Goal: Task Accomplishment & Management: Complete application form

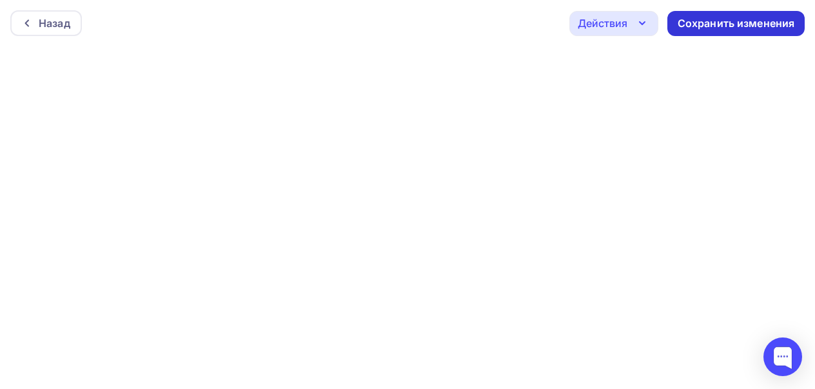
click at [708, 28] on div "Сохранить изменения" at bounding box center [736, 23] width 117 height 15
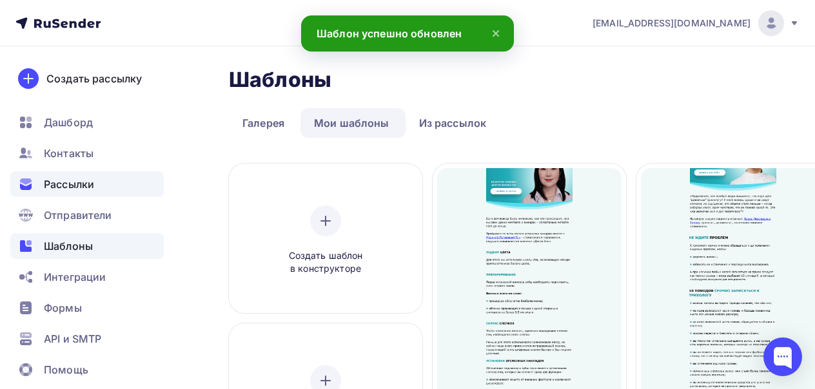
click at [83, 188] on span "Рассылки" at bounding box center [69, 184] width 50 height 15
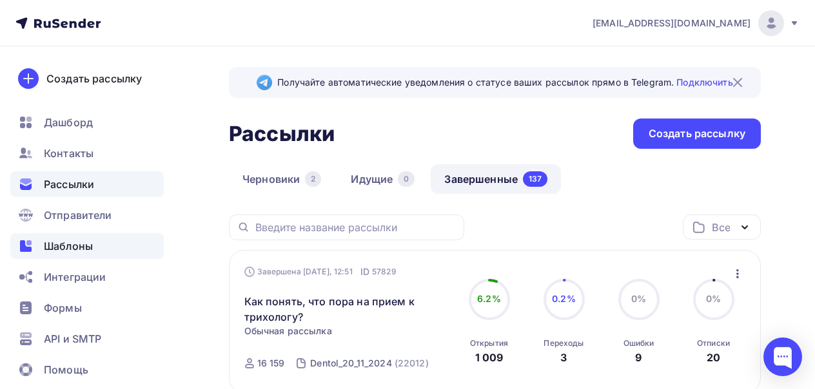
click at [83, 251] on span "Шаблоны" at bounding box center [68, 246] width 49 height 15
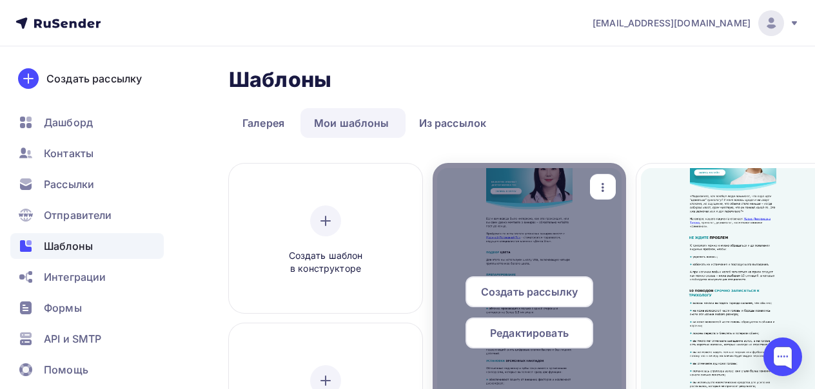
click at [533, 291] on span "Создать рассылку" at bounding box center [529, 291] width 97 height 15
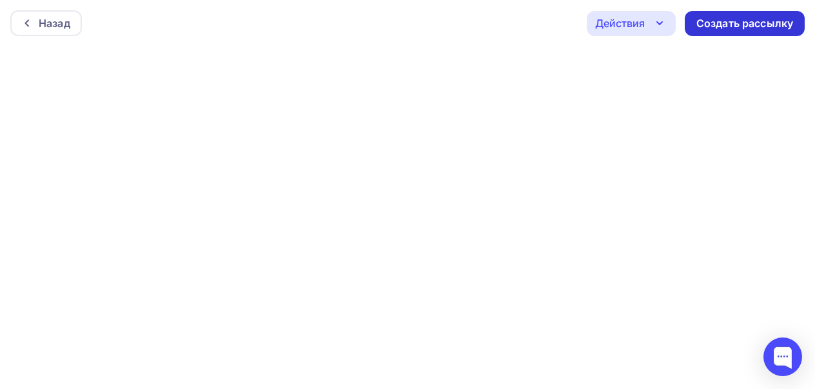
click at [742, 17] on div "Создать рассылку" at bounding box center [744, 23] width 97 height 15
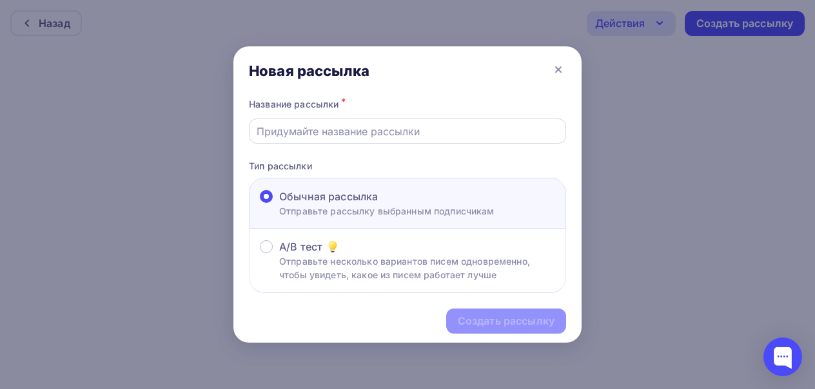
click at [385, 134] on input "text" at bounding box center [408, 131] width 302 height 15
paste input "Пошаговый разбор процедуры установки виниров"
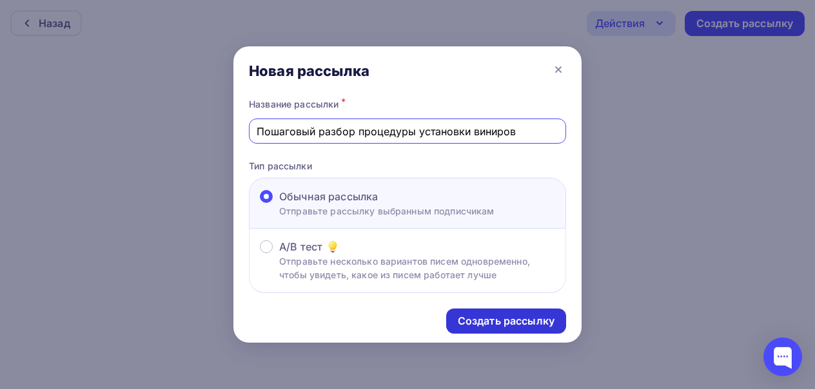
type input "Пошаговый разбор процедуры установки виниров"
click at [515, 326] on div "Создать рассылку" at bounding box center [506, 321] width 97 height 15
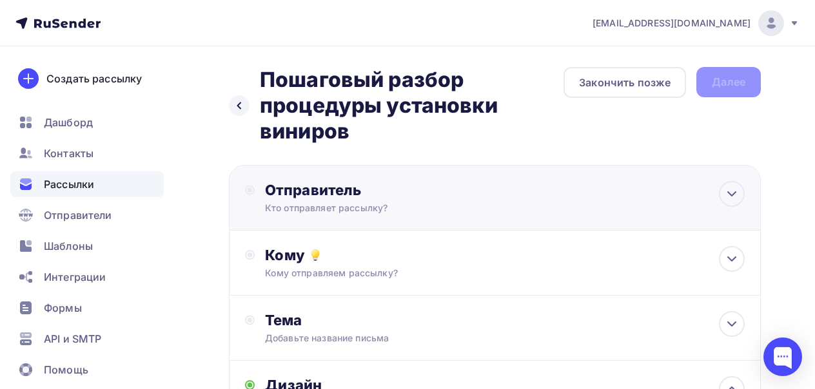
click at [576, 202] on div "Отправитель Кто отправляет рассылку? Email * [EMAIL_ADDRESS][DOMAIN_NAME] [EMAI…" at bounding box center [495, 198] width 532 height 66
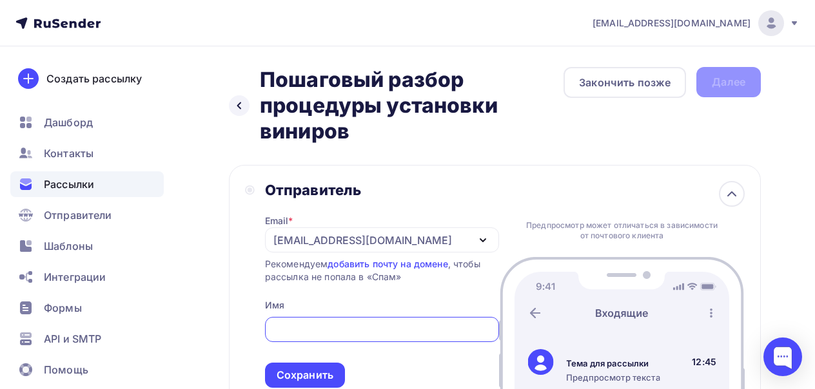
click at [365, 231] on div "[EMAIL_ADDRESS][DOMAIN_NAME]" at bounding box center [382, 240] width 234 height 25
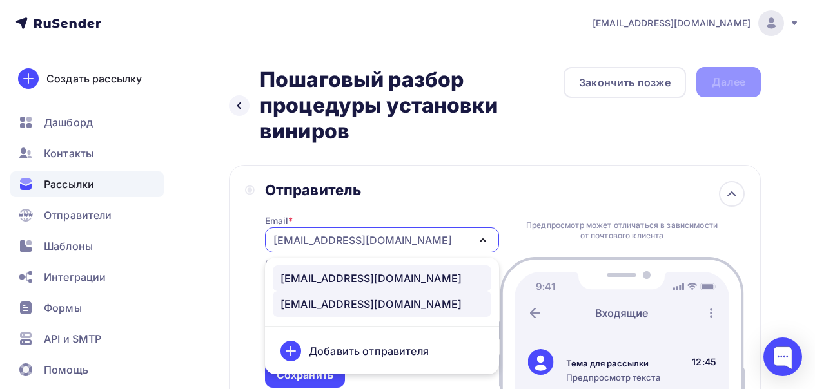
click at [323, 275] on div "[EMAIL_ADDRESS][DOMAIN_NAME]" at bounding box center [371, 278] width 181 height 15
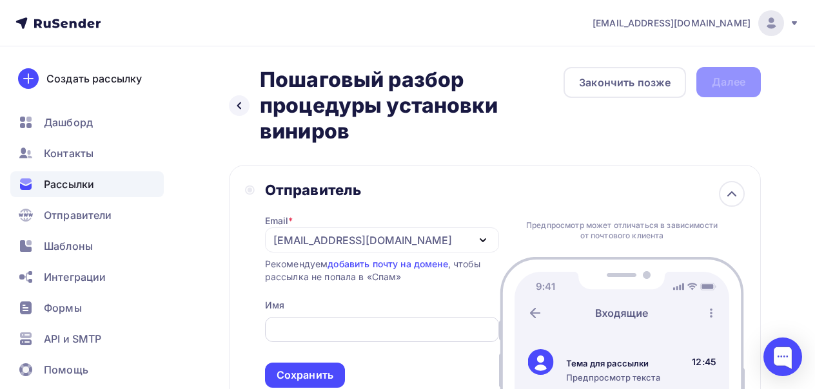
click at [315, 327] on input "text" at bounding box center [381, 329] width 219 height 15
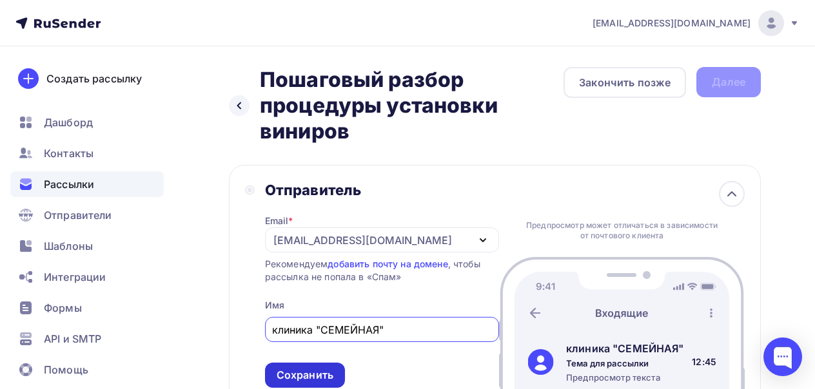
type input "клиника "СЕМЕЙНАЯ""
click at [315, 381] on div "Сохранить" at bounding box center [305, 375] width 57 height 15
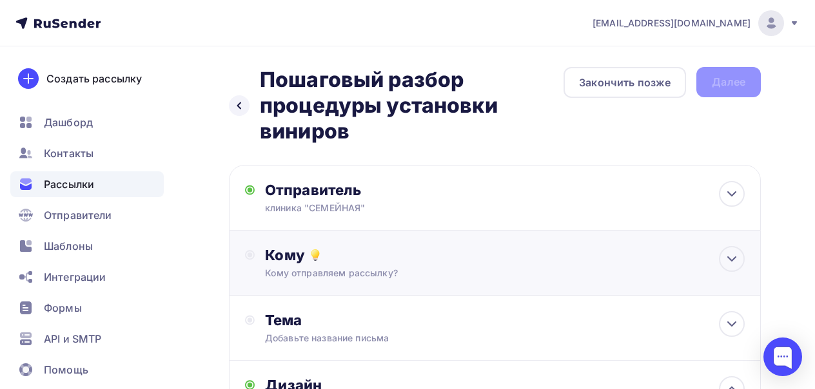
click at [387, 259] on div "Кому" at bounding box center [505, 255] width 480 height 18
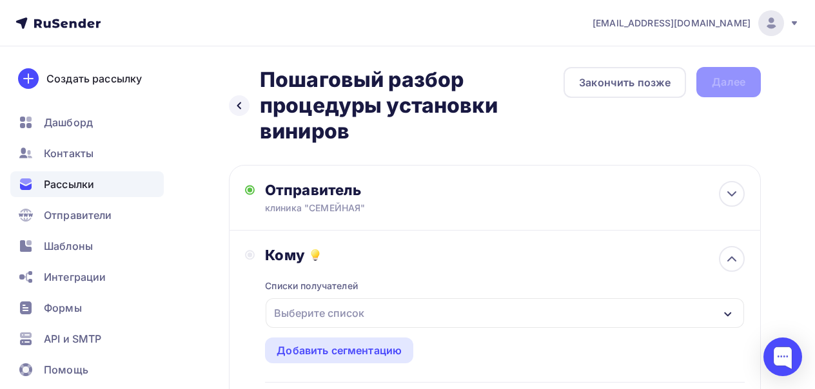
click at [346, 309] on div "Выберите список" at bounding box center [319, 313] width 101 height 23
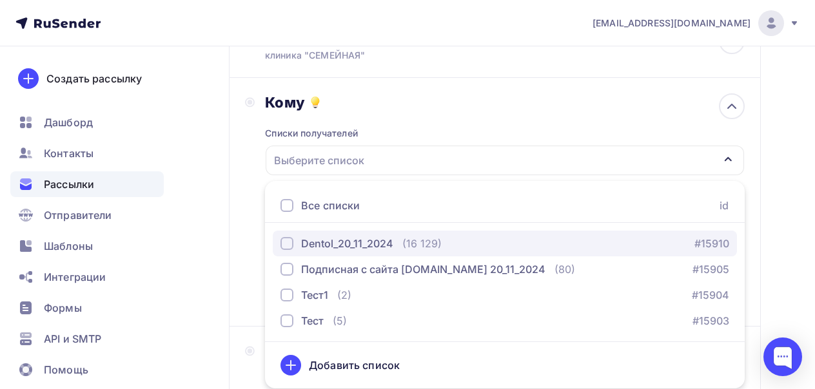
click at [362, 246] on div "Dentol_20_11_2024" at bounding box center [347, 243] width 92 height 15
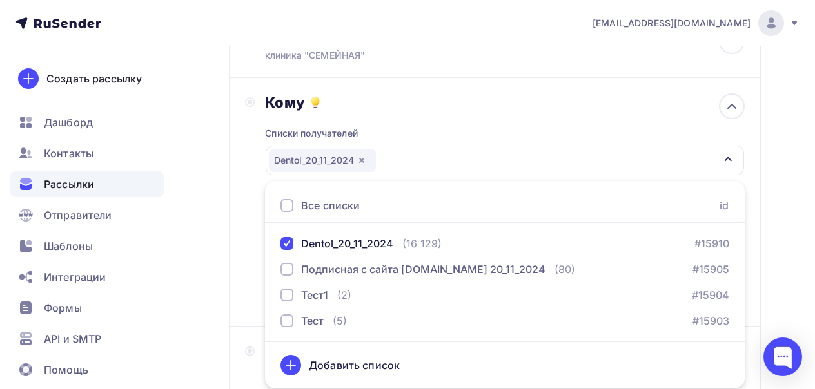
click at [253, 239] on div "Кому Списки получателей Dentol_20_11_2024 Все списки id Dentol_20_11_2024 (16 1…" at bounding box center [495, 202] width 500 height 217
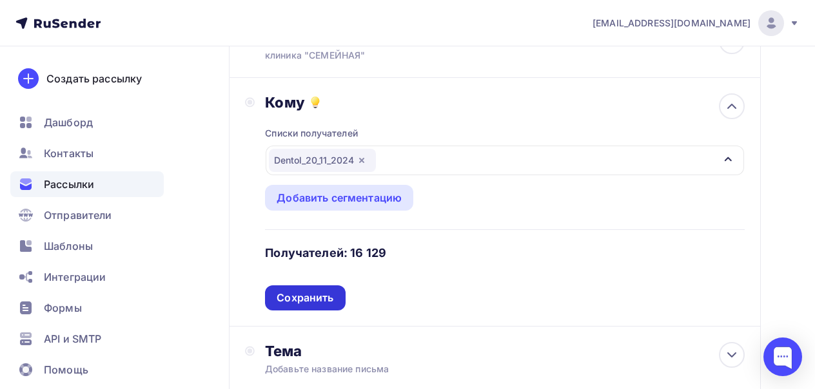
click at [308, 300] on div "Сохранить" at bounding box center [305, 298] width 57 height 15
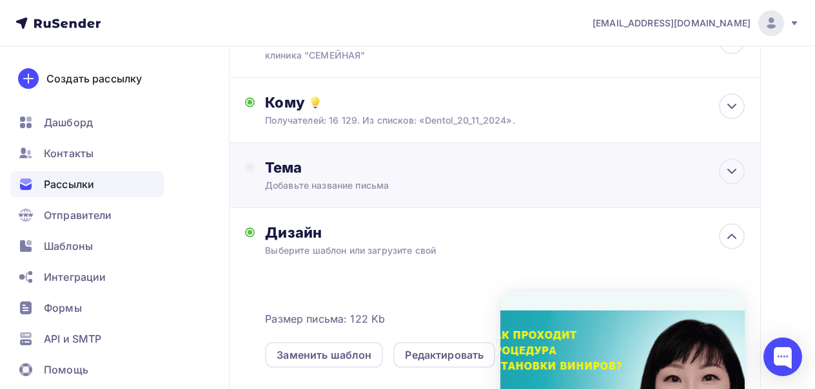
click at [377, 192] on div "Добавьте название письма" at bounding box center [380, 185] width 230 height 13
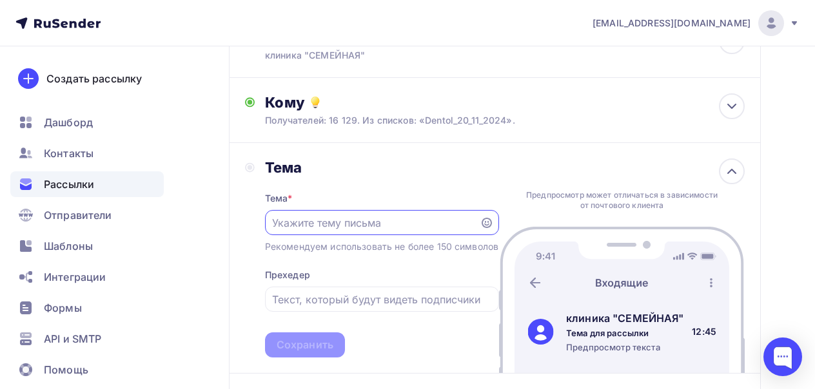
scroll to position [0, 0]
paste input "Пошаговый разбор процедуры установки виниров"
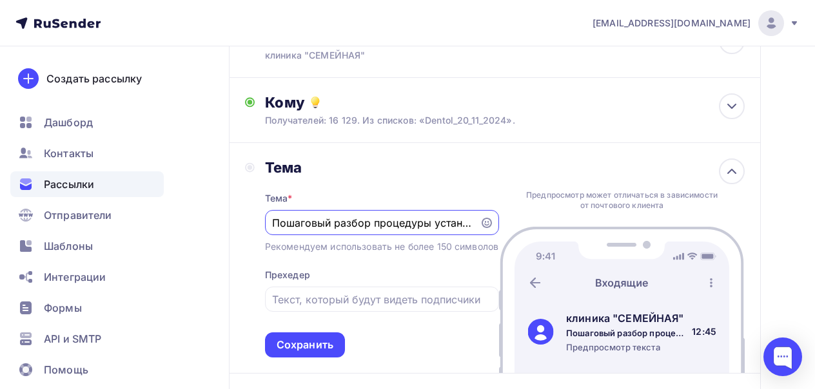
drag, startPoint x: 342, startPoint y: 226, endPoint x: 265, endPoint y: 227, distance: 77.4
click at [264, 227] on div "Тема Тема * Пошаговый разбор процедуры установки виниров Рекомендуем использова…" at bounding box center [372, 258] width 254 height 199
click at [374, 228] on input "Пошаговый разбор процедуры установки виниров" at bounding box center [372, 222] width 200 height 15
drag, startPoint x: 374, startPoint y: 228, endPoint x: 475, endPoint y: 218, distance: 101.1
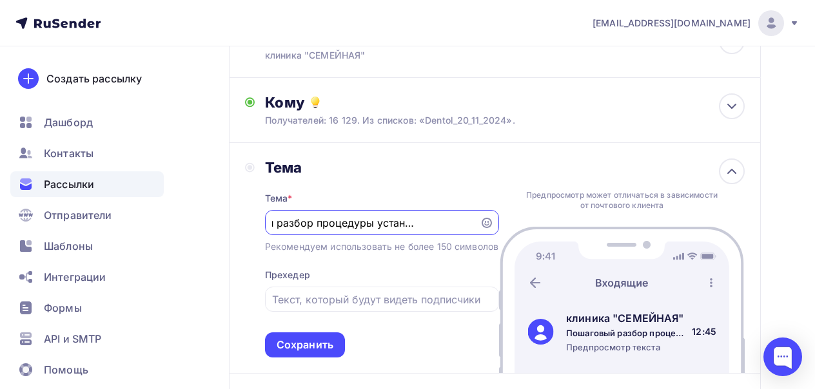
click at [475, 218] on div "Пошаговый разбор процедуры установки виниров" at bounding box center [382, 222] width 234 height 25
click at [473, 224] on div "Пошаговый разбор процедуры установки виниров" at bounding box center [382, 222] width 234 height 25
click at [468, 224] on input "Пошаговый разбор процедуры установки виниров" at bounding box center [372, 222] width 200 height 15
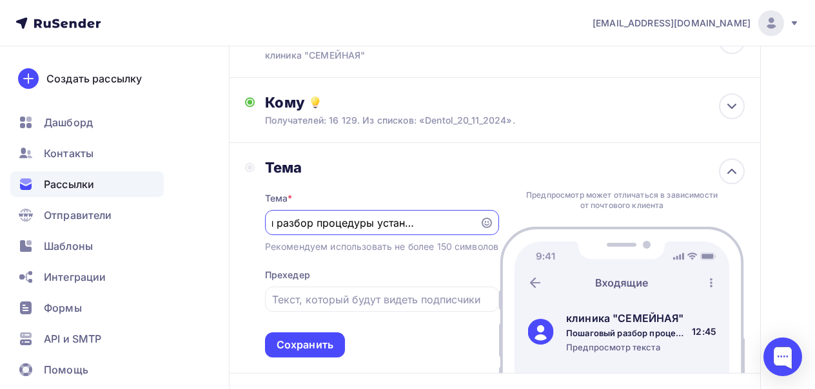
click at [471, 224] on input "Пошаговый разбор процедуры установки виниров" at bounding box center [372, 222] width 200 height 15
click at [486, 230] on div "Пошаговый разбор процедуры установки виниров" at bounding box center [382, 222] width 234 height 25
click at [486, 224] on icon at bounding box center [487, 223] width 10 height 10
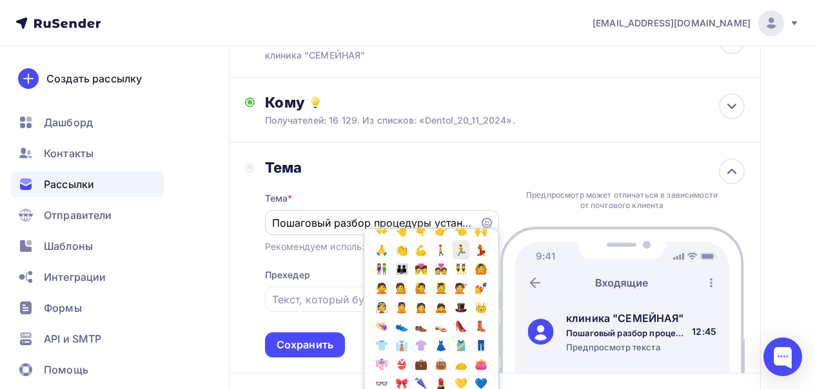
scroll to position [440, 0]
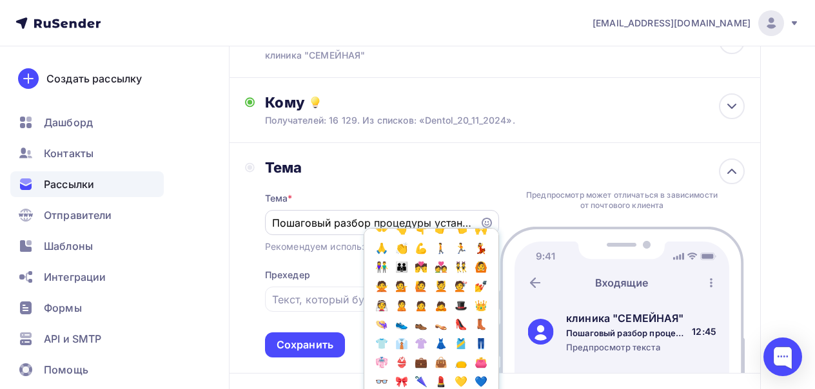
type input "Пошаговый разбор процедуры установки виниров 💬"
click at [330, 273] on div "Тема * Пошаговый разбор процедуры установки виниров 💬 Популярное 👍 👎 😭 😕 😐 😊 😍 …" at bounding box center [382, 267] width 234 height 181
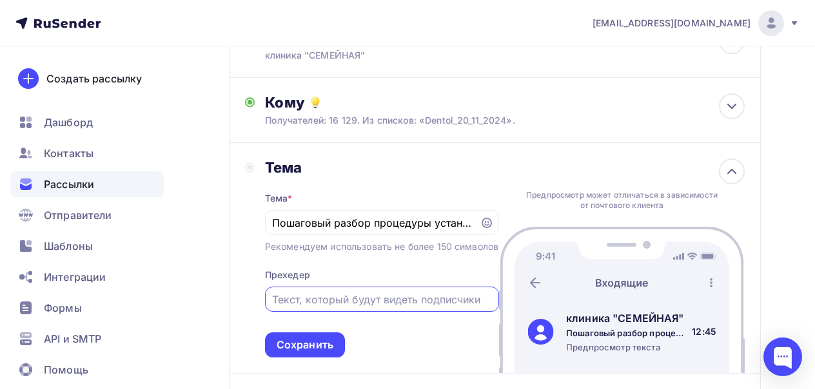
click at [326, 308] on input "text" at bounding box center [381, 299] width 219 height 15
paste input "Если вам всегда было интересно, как это происходит, или вы сами давно мечтаете …"
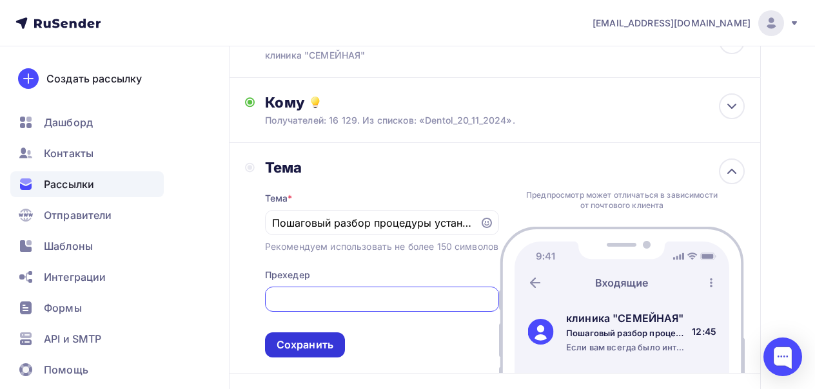
type input "Если вам всегда было интересно, как это происходит, или вы сами давно мечтаете …"
click at [316, 358] on div "Сохранить" at bounding box center [305, 345] width 80 height 25
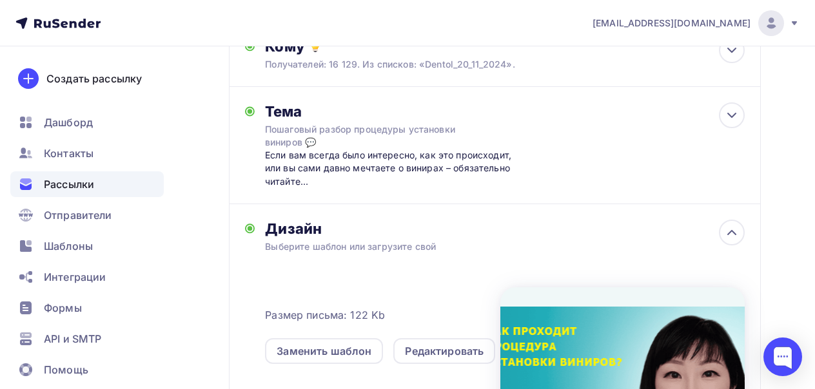
scroll to position [0, 0]
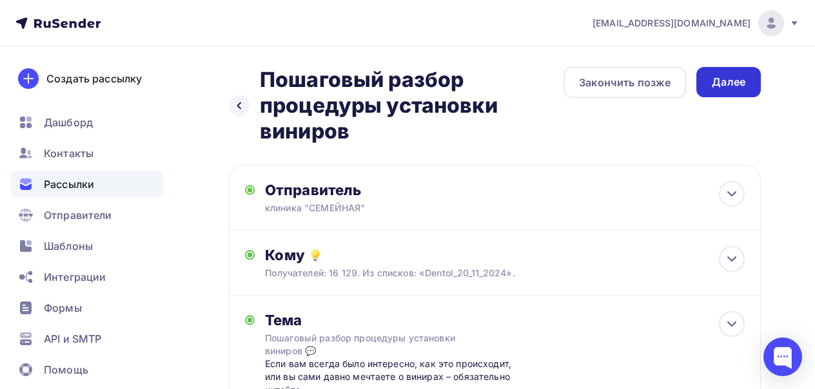
click at [739, 92] on div "Далее" at bounding box center [728, 82] width 64 height 30
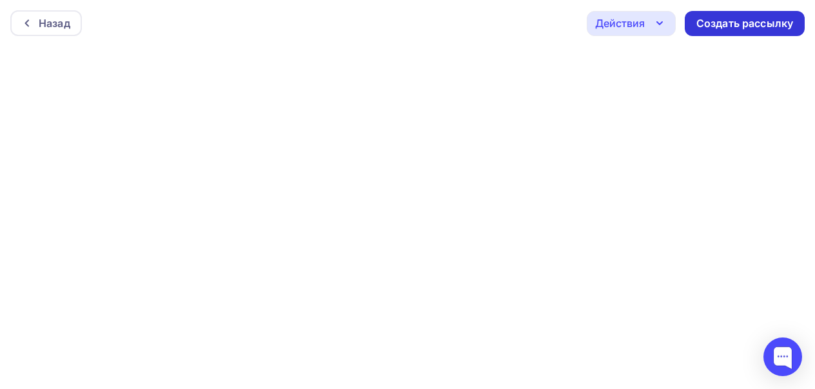
click at [705, 30] on div "Создать рассылку" at bounding box center [744, 23] width 97 height 15
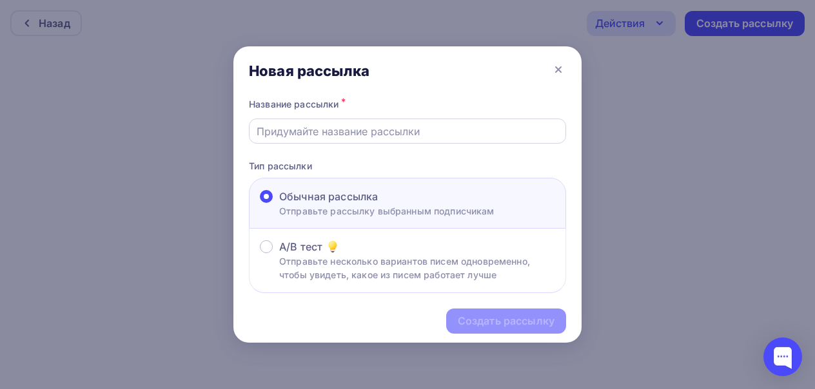
click at [303, 136] on input "text" at bounding box center [408, 131] width 302 height 15
paste input "Пошаговый разбор процедуры установки виниров"
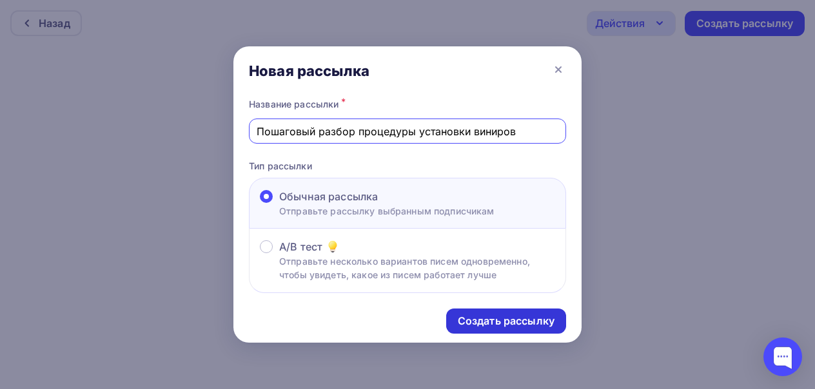
type input "Пошаговый разбор процедуры установки виниров"
click at [509, 324] on div "Создать рассылку" at bounding box center [506, 321] width 97 height 15
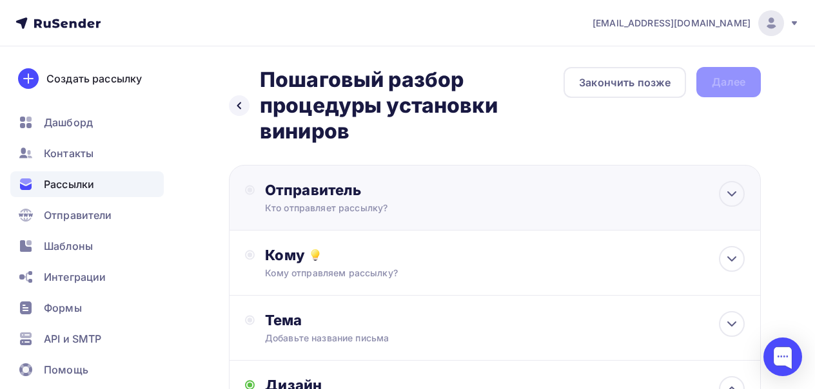
click at [489, 201] on div "Отправитель Кто отправляет рассылку? Email * [EMAIL_ADDRESS][DOMAIN_NAME] [EMAI…" at bounding box center [404, 198] width 279 height 34
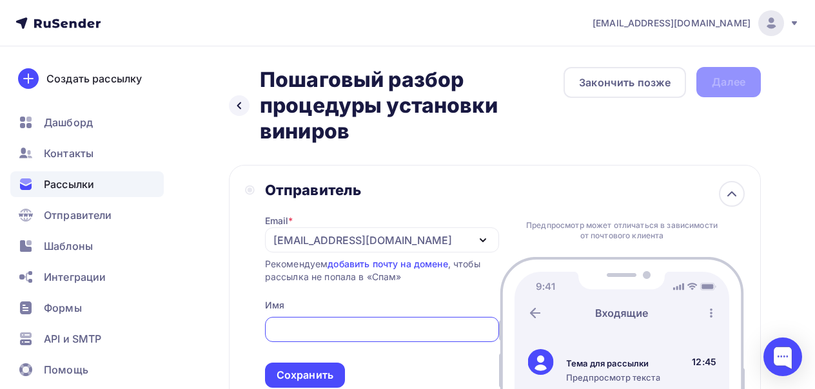
click at [411, 249] on div "[EMAIL_ADDRESS][DOMAIN_NAME]" at bounding box center [382, 240] width 234 height 25
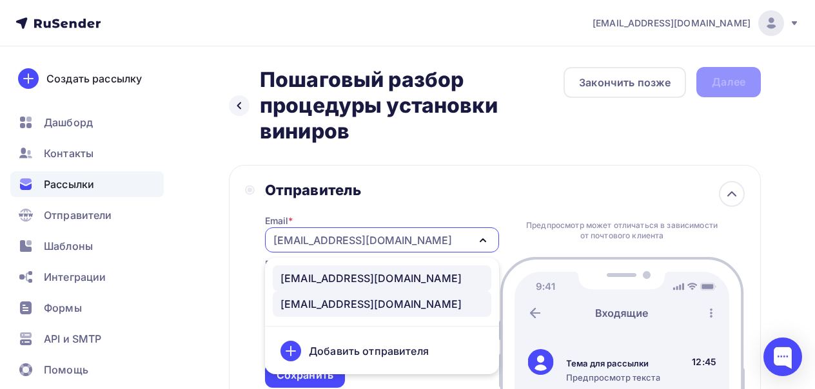
click at [375, 271] on div "[EMAIL_ADDRESS][DOMAIN_NAME]" at bounding box center [371, 278] width 181 height 15
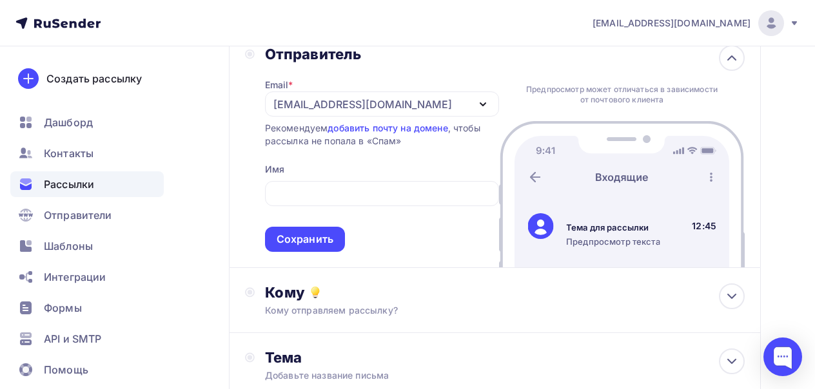
scroll to position [151, 0]
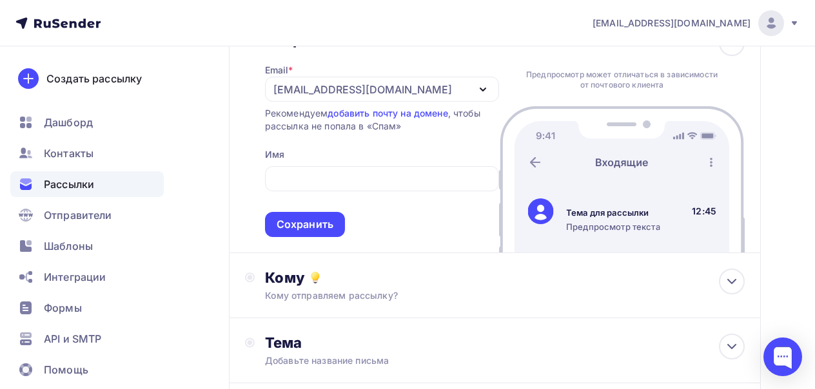
click at [445, 87] on div "[EMAIL_ADDRESS][DOMAIN_NAME]" at bounding box center [382, 89] width 234 height 25
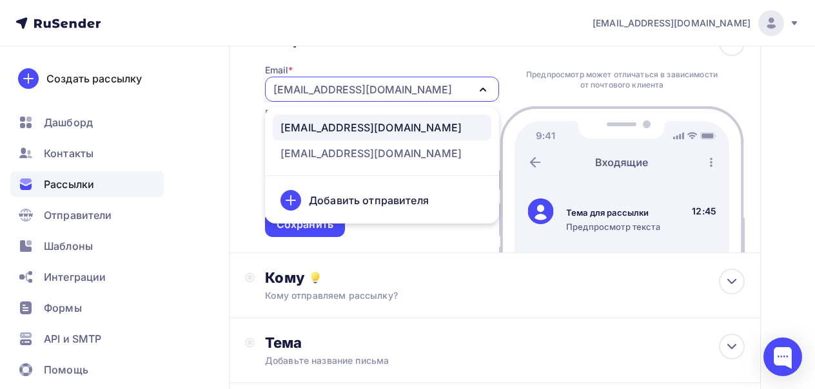
click at [388, 124] on div "[EMAIL_ADDRESS][DOMAIN_NAME]" at bounding box center [371, 127] width 181 height 15
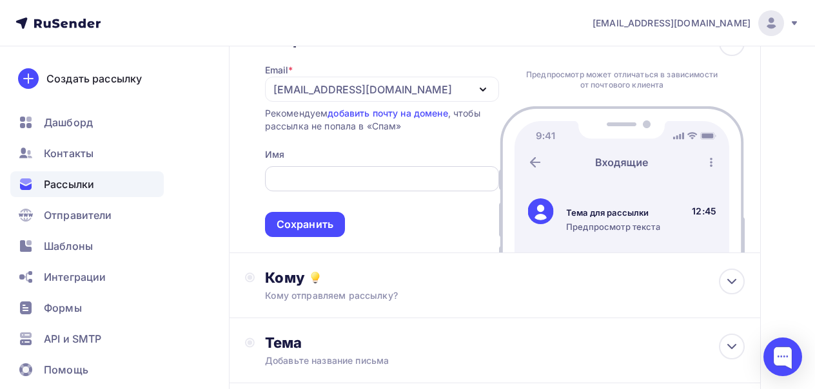
click at [310, 191] on div at bounding box center [382, 178] width 234 height 25
click at [315, 177] on input "text" at bounding box center [381, 179] width 219 height 15
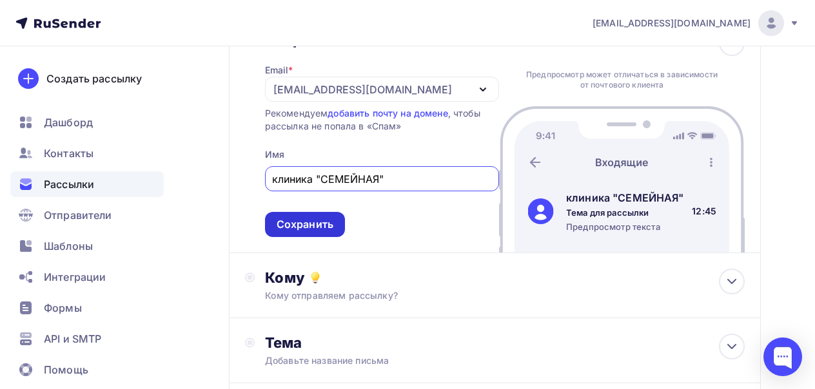
type input "клиника "СЕМЕЙНАЯ""
click at [302, 226] on div "Сохранить" at bounding box center [305, 224] width 57 height 15
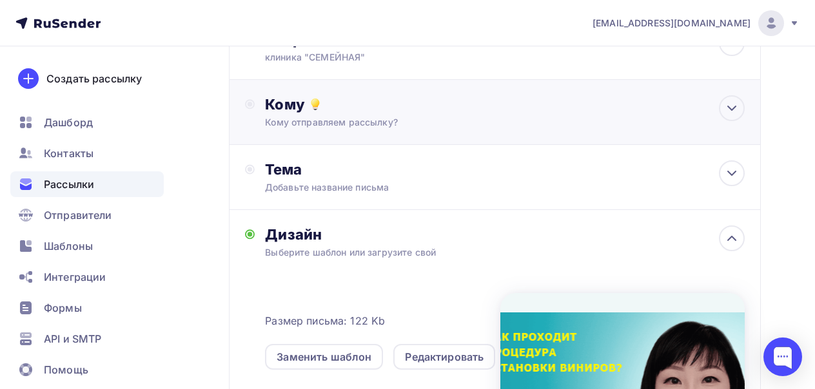
click at [391, 108] on div "Кому" at bounding box center [505, 104] width 480 height 18
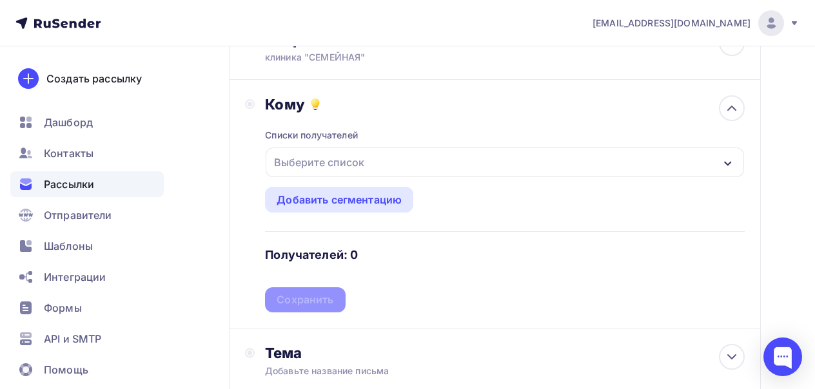
click at [338, 162] on div "Выберите список" at bounding box center [319, 162] width 101 height 23
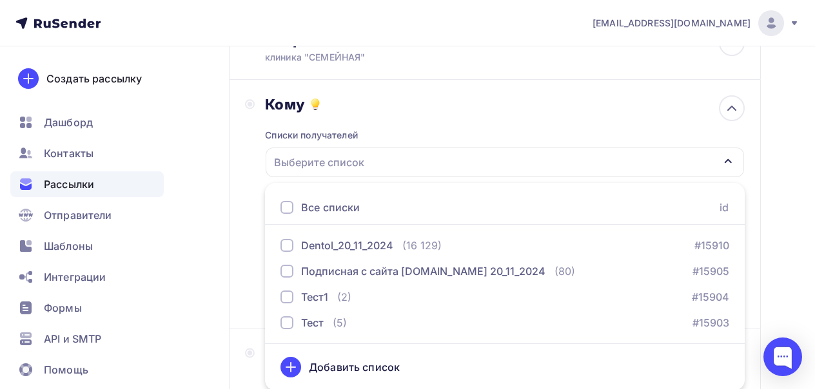
scroll to position [153, 0]
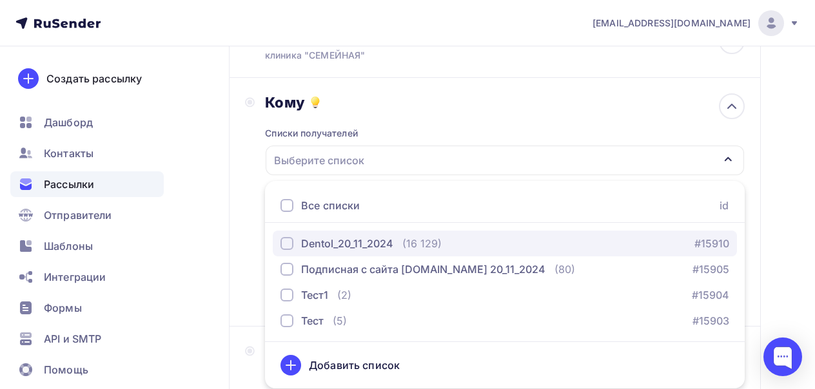
click at [324, 241] on div "Dentol_20_11_2024" at bounding box center [347, 243] width 92 height 15
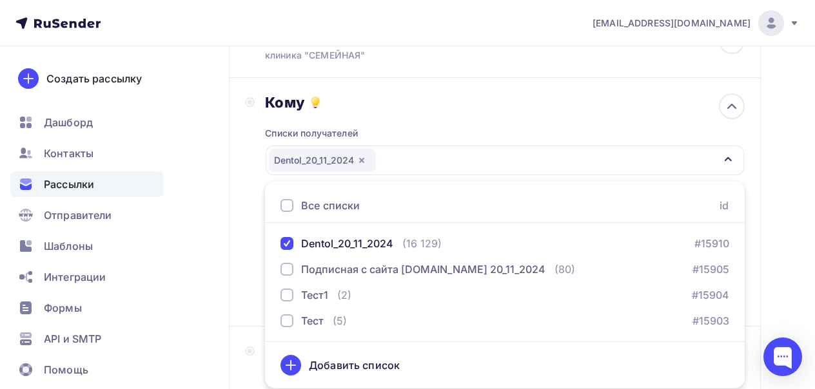
click at [218, 212] on div "Назад Пошаговый разбор процедуры установки виниров Пошаговый разбор процедуры у…" at bounding box center [407, 360] width 815 height 932
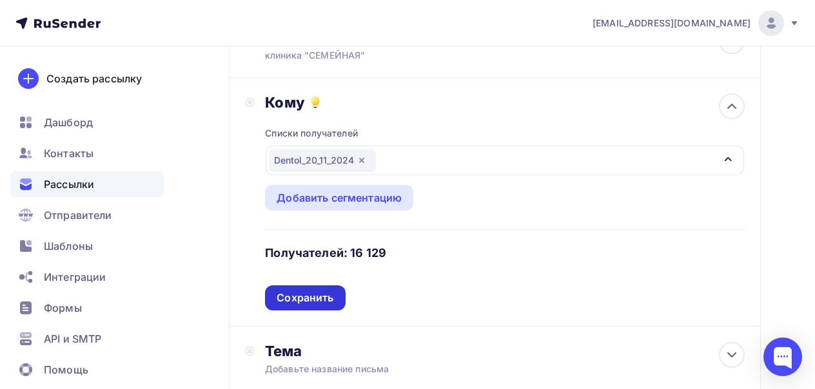
click at [313, 302] on div "Сохранить" at bounding box center [305, 298] width 57 height 15
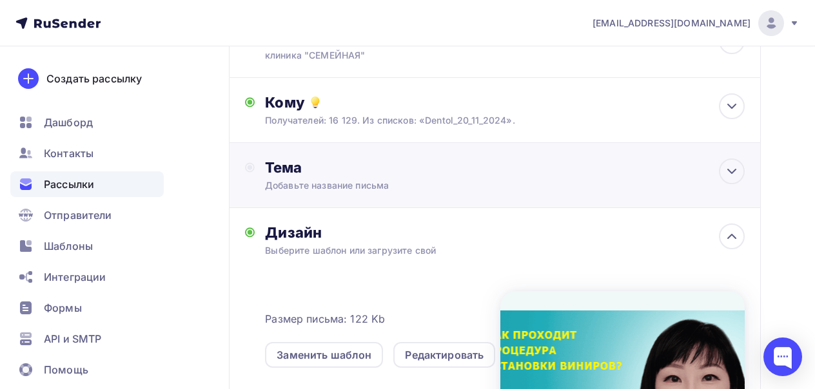
click at [352, 184] on div "Добавьте название письма" at bounding box center [380, 185] width 230 height 13
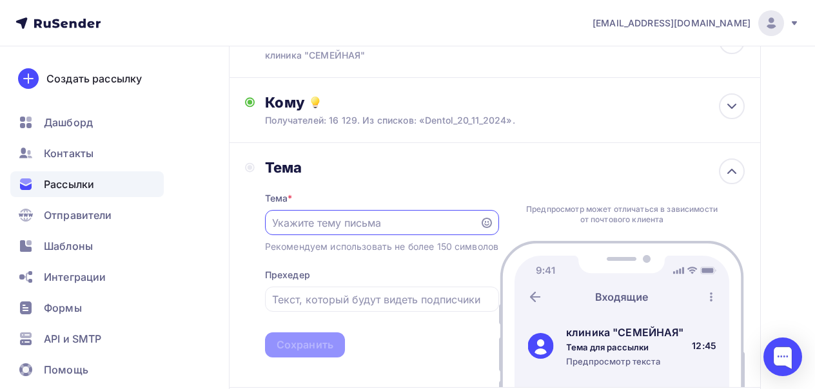
scroll to position [0, 0]
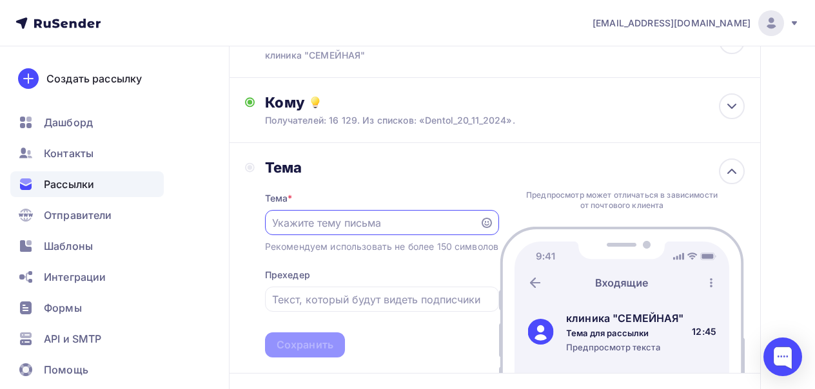
paste input "Пошаговый разбор процедуры установки виниров"
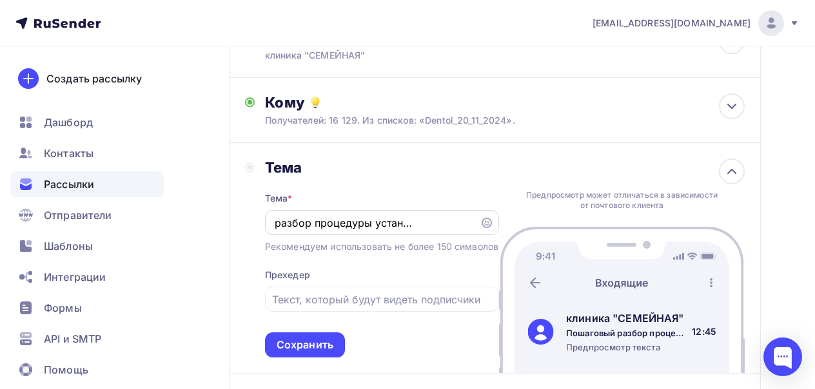
click at [484, 225] on icon at bounding box center [487, 223] width 10 height 10
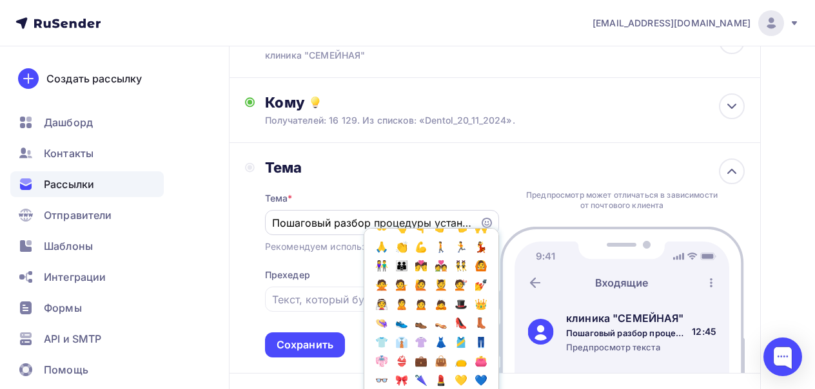
scroll to position [442, 0]
click at [317, 271] on div "Тема * Пошаговый разбор процедуры установки виниров 💬💬 Популярное 👍 👎 😭 😕 😐 😊 😍…" at bounding box center [382, 267] width 234 height 181
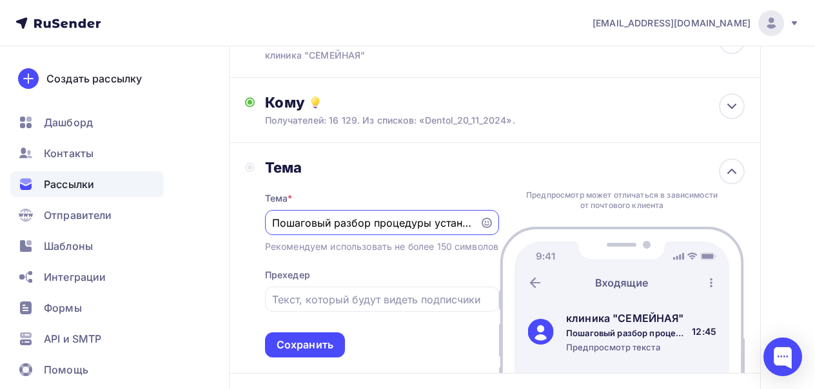
scroll to position [0, 81]
drag, startPoint x: 401, startPoint y: 224, endPoint x: 492, endPoint y: 222, distance: 91.0
click at [493, 222] on div "Пошаговый разбор процедуры установки виниров 💬💬" at bounding box center [382, 222] width 234 height 25
click at [464, 222] on input "Пошаговый разбор процедуры установки виниров 💬💬" at bounding box center [372, 222] width 200 height 15
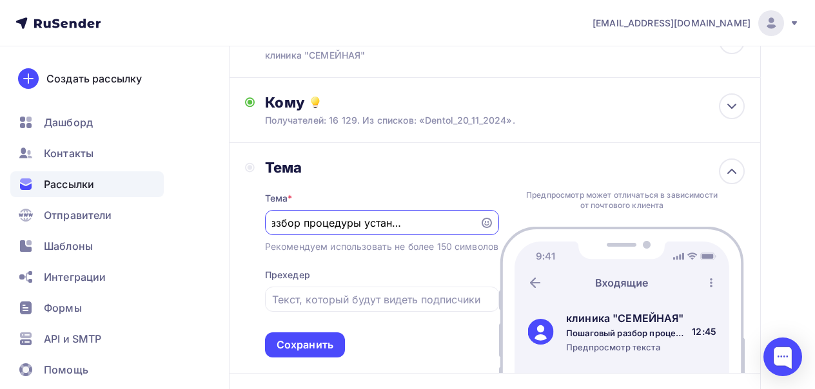
type input "Пошаговый разбор процедуры установки виниров 💬"
click at [330, 278] on div "Тема * Пошаговый разбор процедуры установки виниров 💬 Рекомендуем использовать …" at bounding box center [382, 267] width 234 height 181
click at [307, 308] on input "text" at bounding box center [381, 299] width 219 height 15
paste input "Если вам всегда было интересно, как это происходит, или вы сами давно мечтаете …"
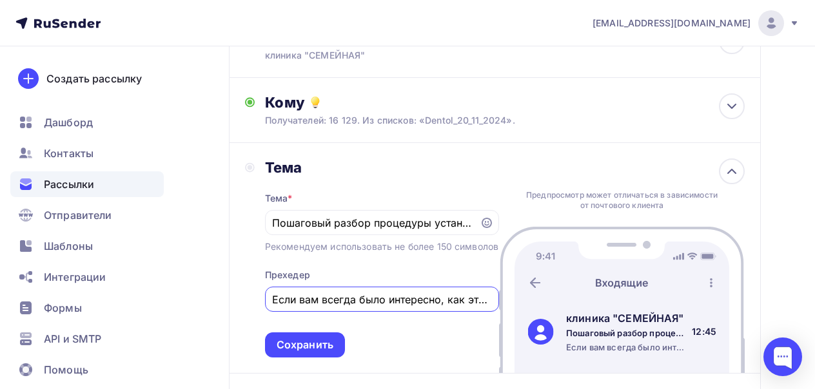
scroll to position [0, 451]
drag, startPoint x: 422, startPoint y: 313, endPoint x: 447, endPoint y: 315, distance: 25.2
click at [447, 308] on input "Если вам всегда было интересно, как это происходит, или вы сами давно мечтаете …" at bounding box center [381, 299] width 219 height 15
drag, startPoint x: 471, startPoint y: 315, endPoint x: 492, endPoint y: 315, distance: 21.3
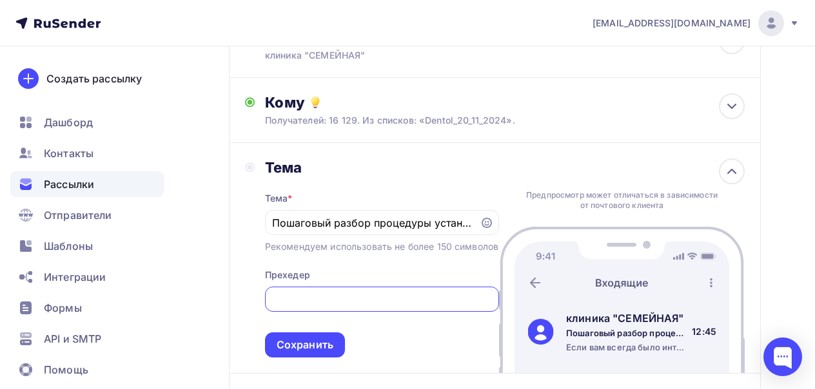
click at [493, 312] on div "Если вам всегда было интересно, как это происходит, или вы сами давно мечтаете …" at bounding box center [382, 299] width 234 height 25
click at [492, 312] on div "Если вам всегда было интересно, как это происходит, или вы сами давно мечтаете …" at bounding box center [382, 299] width 234 height 25
drag, startPoint x: 478, startPoint y: 315, endPoint x: 493, endPoint y: 315, distance: 15.5
click at [493, 312] on div "Если вам всегда было интересно, как это происходит, или вы сами давно мечтаете …" at bounding box center [382, 299] width 234 height 25
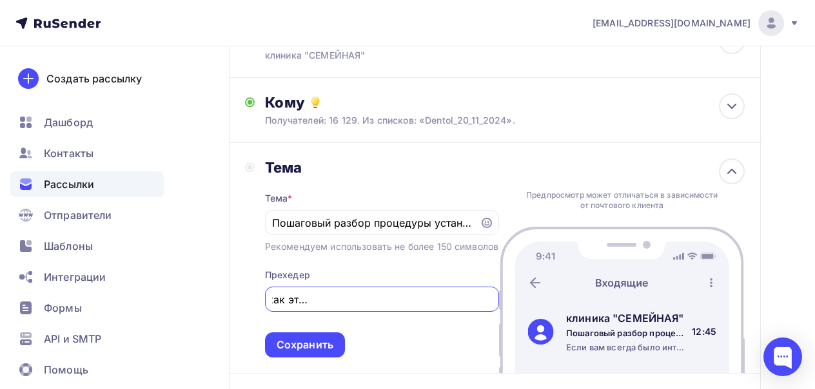
scroll to position [0, 199]
click at [453, 308] on input "Если вам всегда было интересно, как это происходит, или вы сами давно мечтаете …" at bounding box center [381, 299] width 219 height 15
drag, startPoint x: 453, startPoint y: 317, endPoint x: 488, endPoint y: 317, distance: 34.8
click at [488, 308] on input "Если вам всегда было интересно, как это происходит, или вы сами давно мечтаете …" at bounding box center [381, 299] width 219 height 15
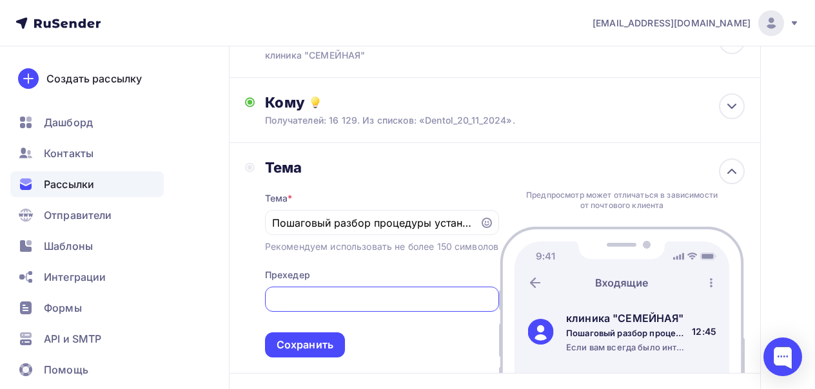
click at [478, 308] on input "Если вам всегда было интересно, как это происходит, или вы сами давно мечтаете …" at bounding box center [381, 299] width 219 height 15
drag, startPoint x: 478, startPoint y: 317, endPoint x: 500, endPoint y: 315, distance: 22.6
click at [500, 315] on div "Тема Тема * Пошаговый разбор процедуры установки виниров 💬 Рекомендуем использо…" at bounding box center [495, 258] width 532 height 231
click at [488, 308] on input "Если вам всегда было интересно, как это происходит, или вы сами давно мечтаете …" at bounding box center [381, 299] width 219 height 15
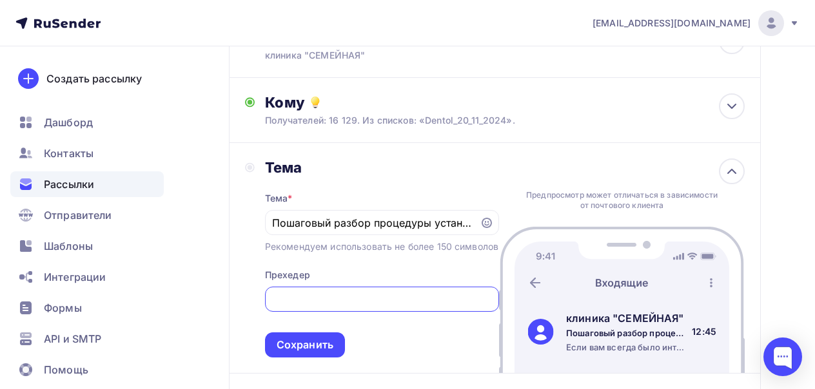
scroll to position [0, 435]
type input "Если вам всегда было интересно, как это происходит, или вы сами давно мечтаете …"
click at [313, 353] on div "Сохранить" at bounding box center [305, 345] width 57 height 15
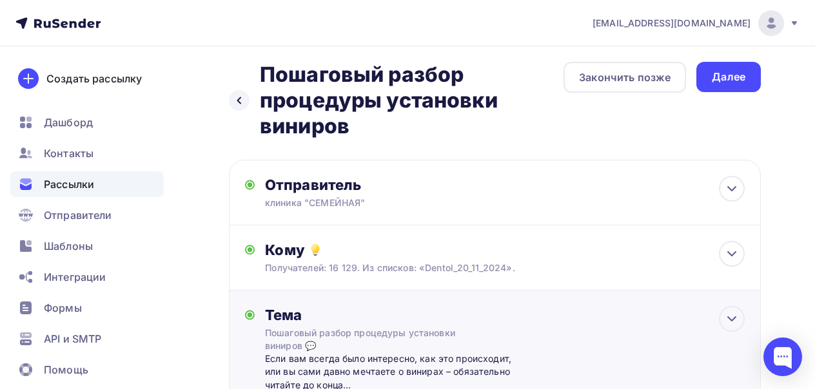
scroll to position [0, 0]
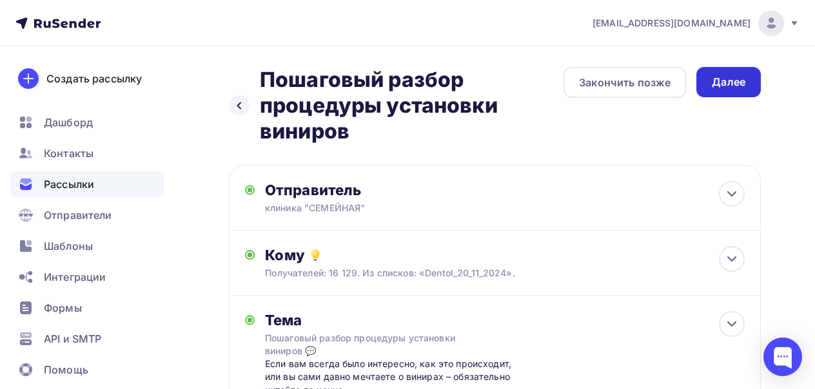
click at [740, 84] on div "Далее" at bounding box center [729, 82] width 34 height 15
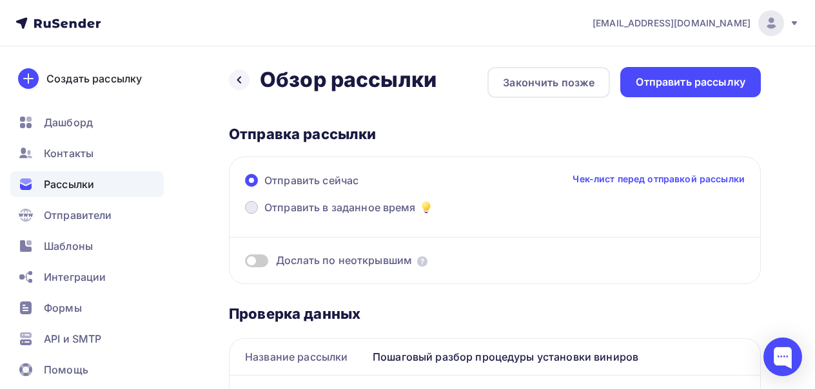
click at [366, 206] on span "Отправить в заданное время" at bounding box center [340, 207] width 152 height 15
click at [264, 215] on input "Отправить в заданное время" at bounding box center [264, 215] width 0 height 0
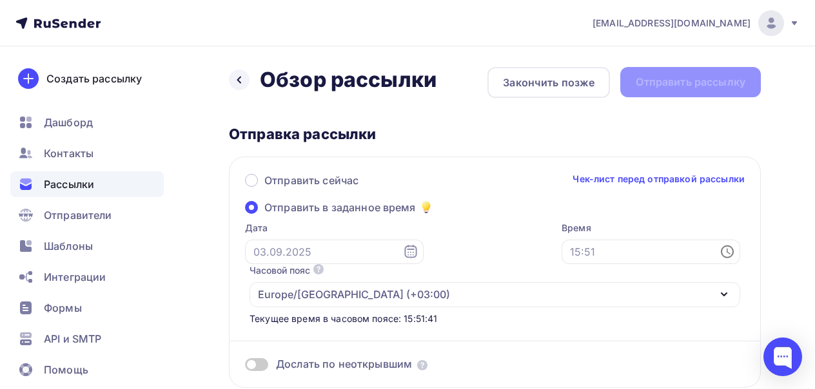
click at [404, 250] on icon at bounding box center [410, 251] width 12 height 13
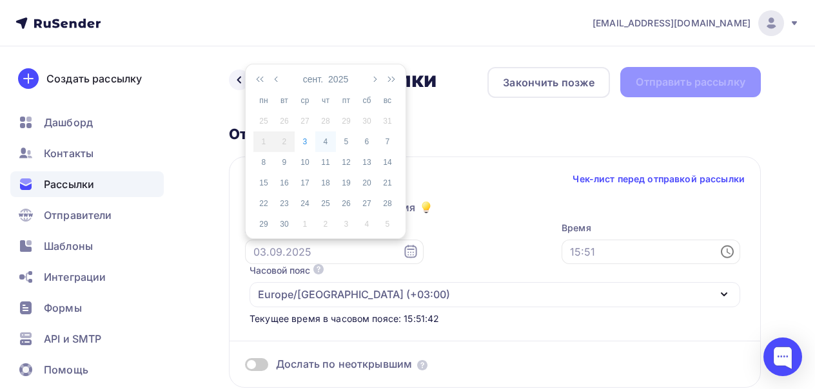
click at [326, 141] on div "4" at bounding box center [325, 142] width 21 height 12
type input "[DATE]"
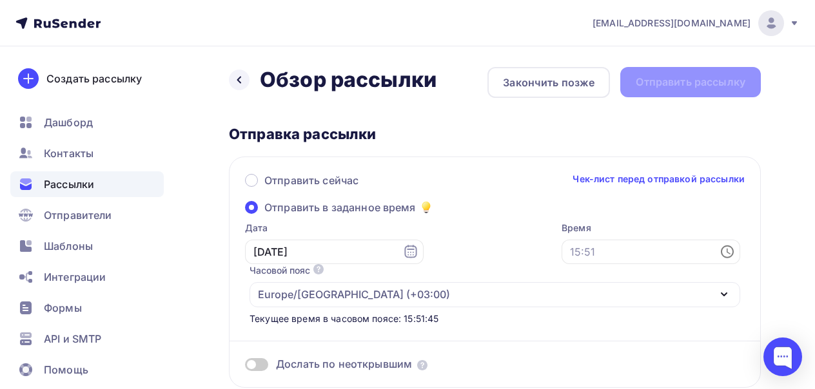
click at [727, 254] on icon at bounding box center [729, 252] width 4 height 6
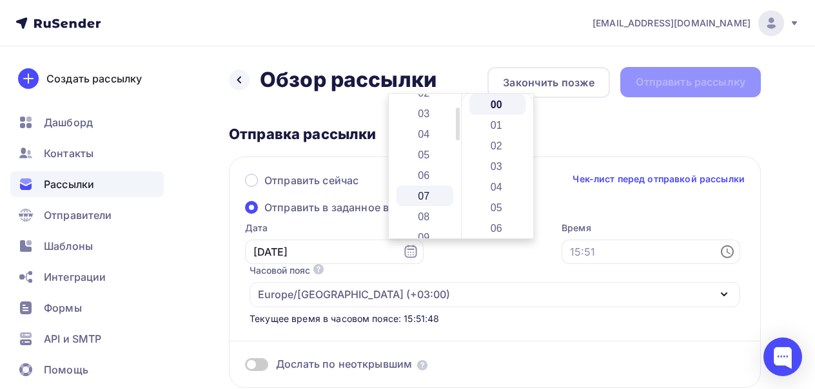
click at [431, 195] on li "07" at bounding box center [425, 196] width 57 height 21
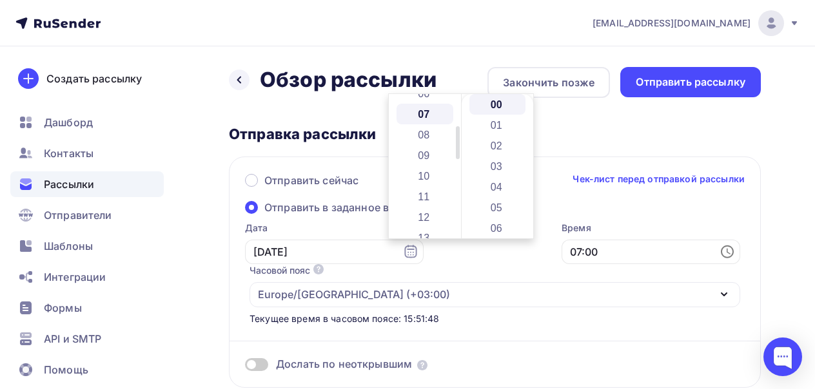
scroll to position [144, 0]
click at [497, 147] on li "30" at bounding box center [497, 149] width 57 height 21
type input "07:30"
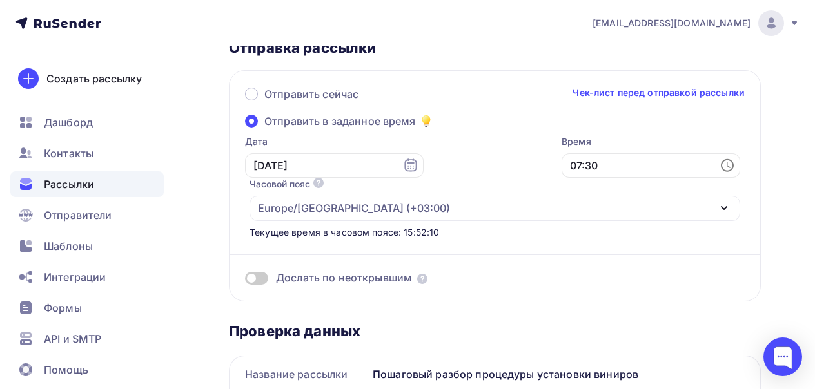
scroll to position [0, 0]
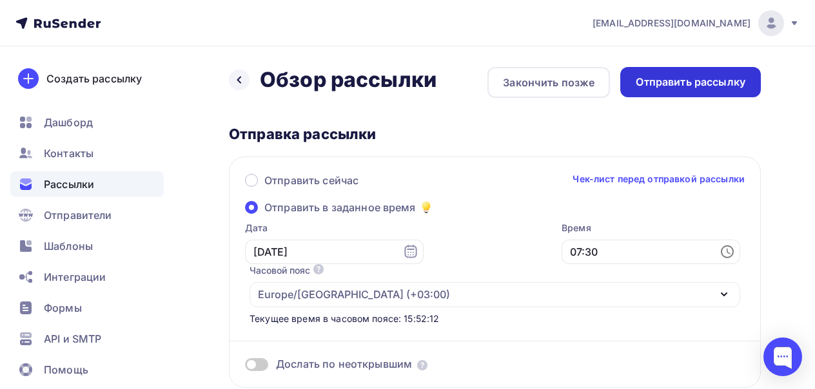
click at [691, 84] on div "Отправить рассылку" at bounding box center [691, 82] width 110 height 15
